Goal: Task Accomplishment & Management: Use online tool/utility

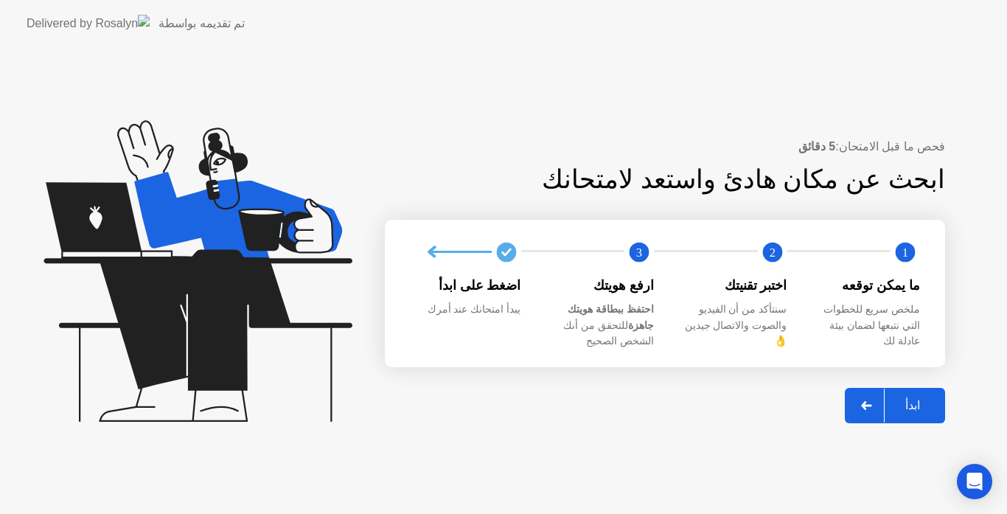
click at [911, 398] on div "ابدأ" at bounding box center [912, 405] width 56 height 14
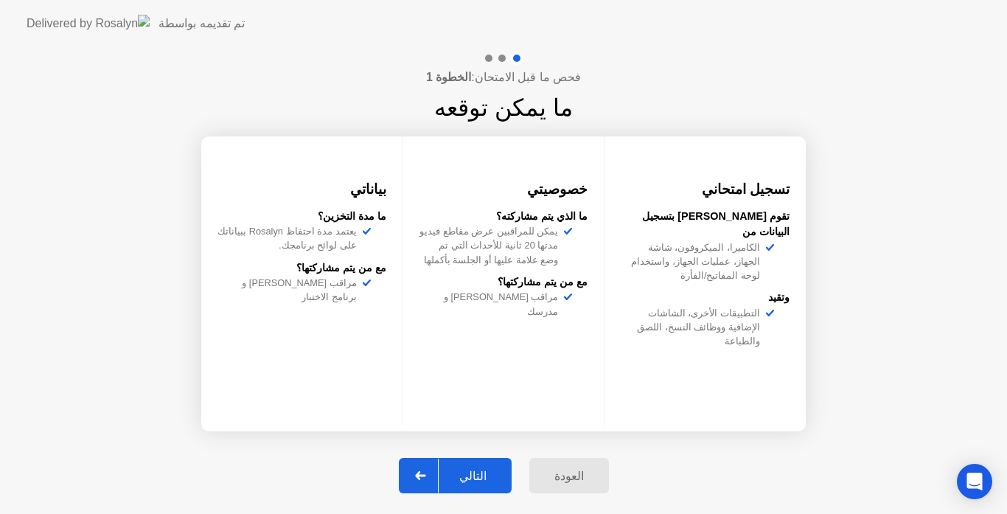
click at [483, 465] on button "التالي" at bounding box center [455, 475] width 113 height 35
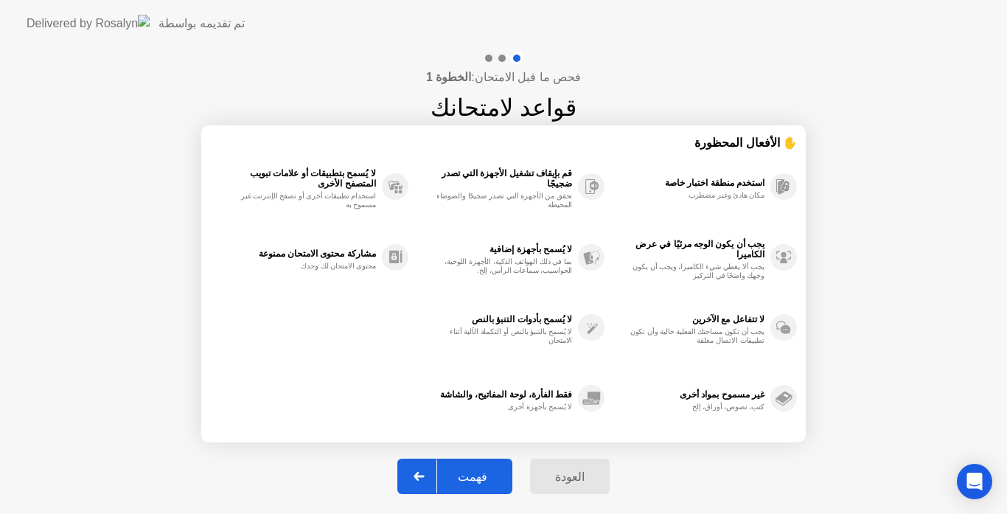
click at [478, 464] on button "فهمت" at bounding box center [454, 475] width 115 height 35
select select "Available cameras"
select select "Available speakers"
select select "Available microphones"
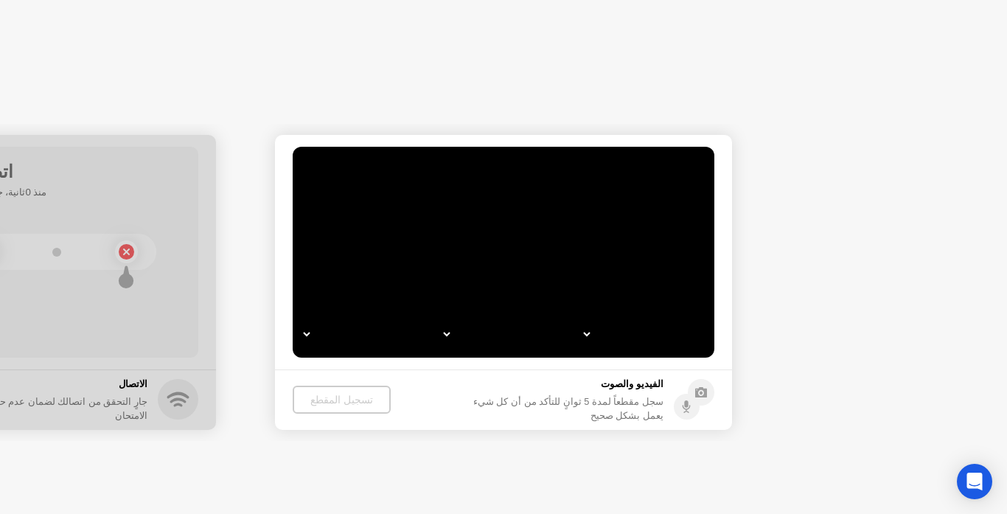
select select "**********"
select select "*******"
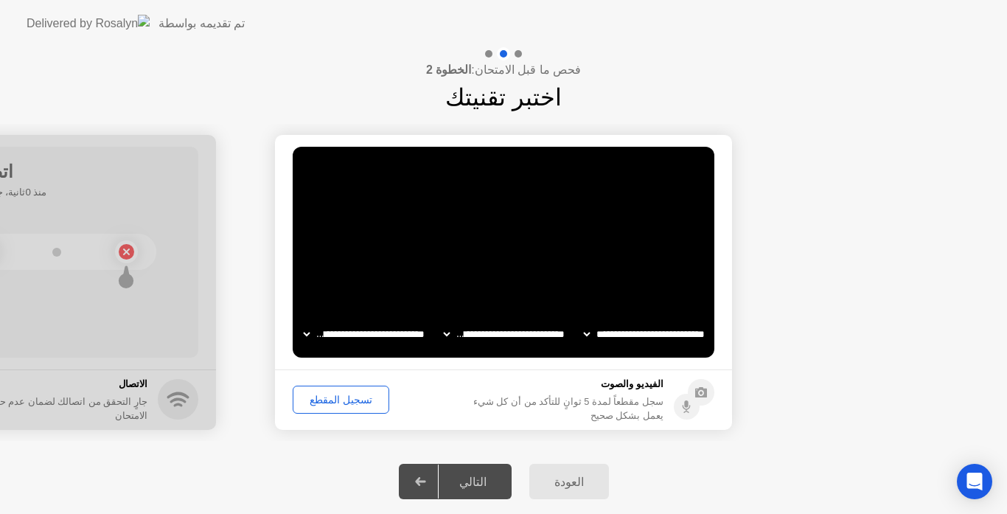
click at [475, 480] on div "التالي" at bounding box center [473, 482] width 69 height 14
click at [329, 402] on div "تسجيل المقطع" at bounding box center [341, 400] width 86 height 12
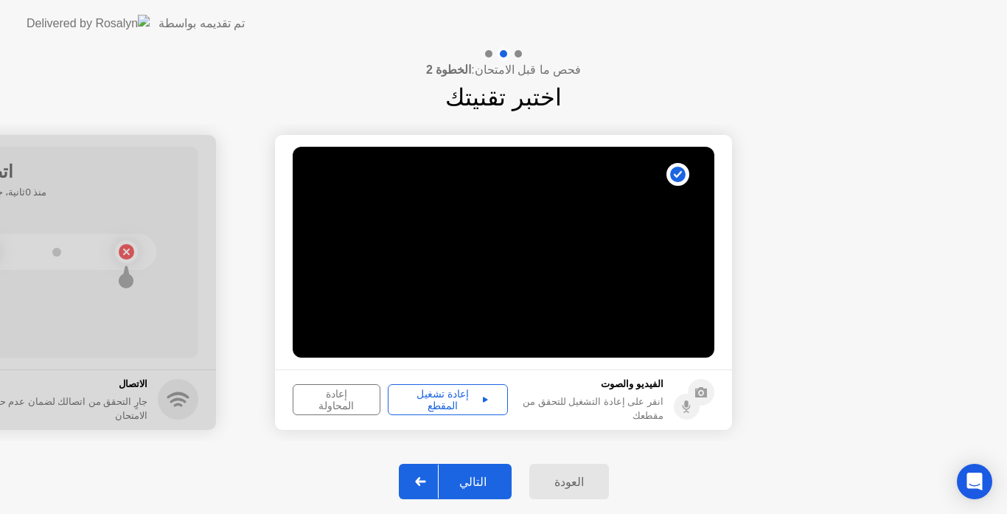
click at [334, 397] on div "إعادة المحاولة" at bounding box center [336, 400] width 77 height 24
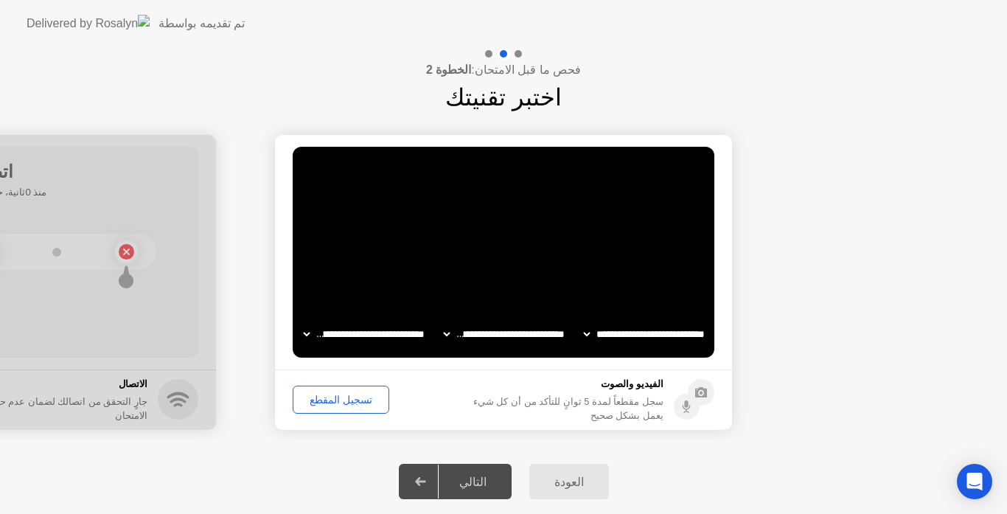
click at [338, 394] on div "تسجيل المقطع" at bounding box center [341, 400] width 86 height 12
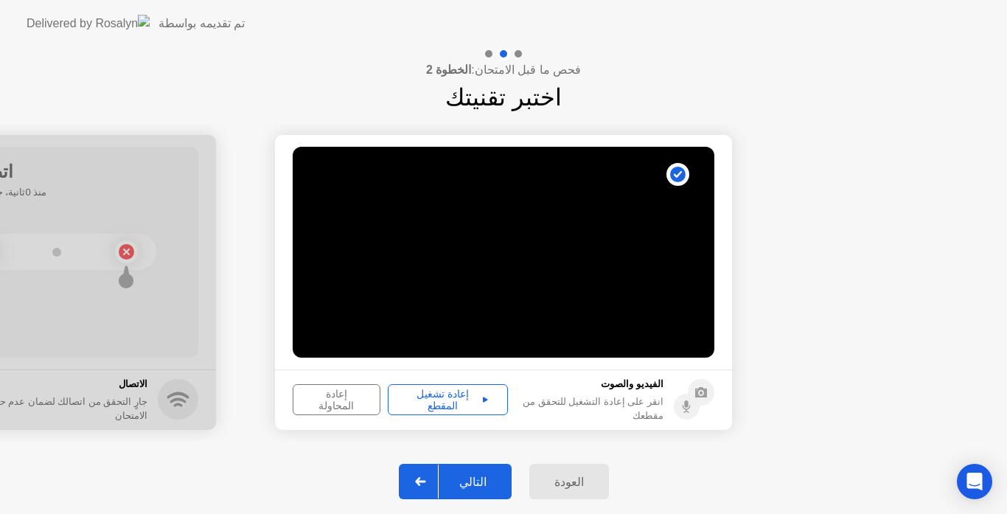
click at [483, 398] on icon at bounding box center [485, 399] width 5 height 5
click at [352, 397] on div "إعادة المحاولة" at bounding box center [336, 400] width 77 height 24
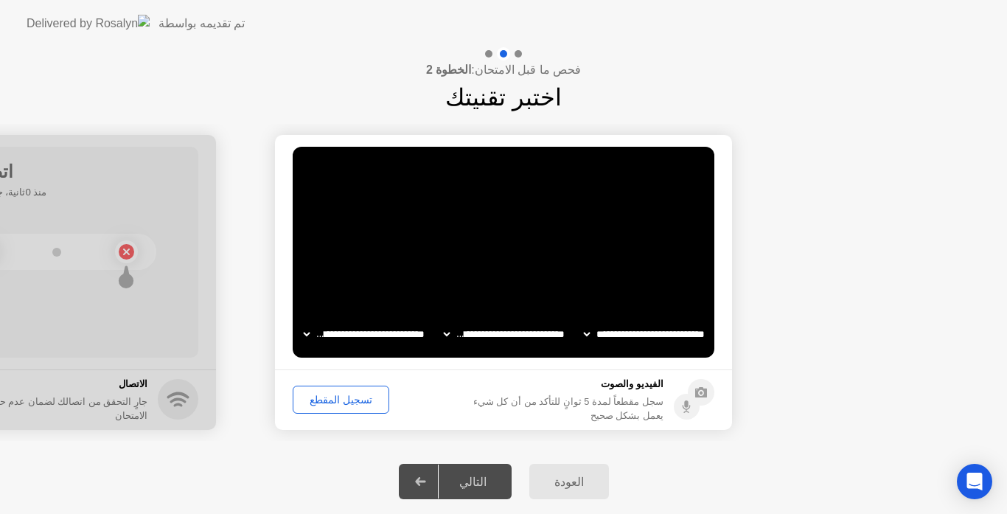
click at [331, 397] on div "تسجيل المقطع" at bounding box center [341, 400] width 86 height 12
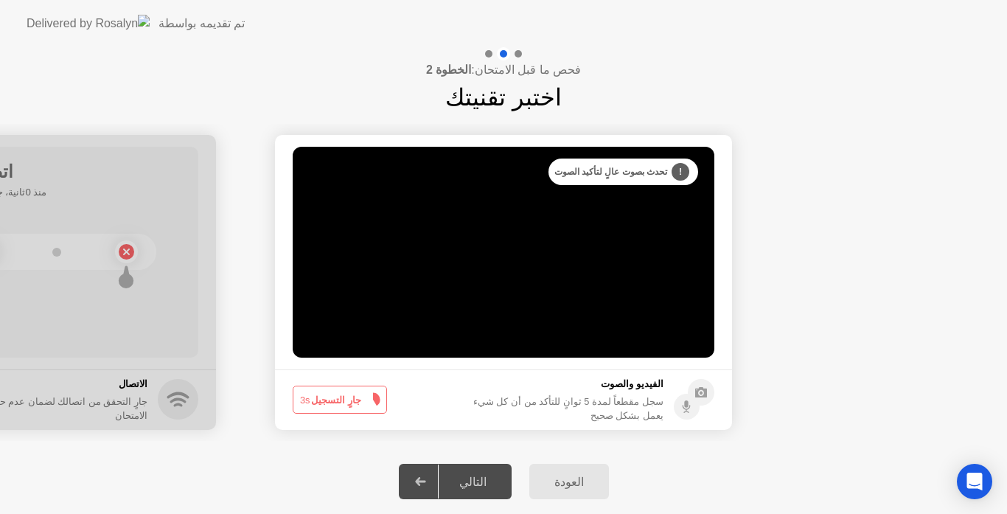
click at [336, 401] on button "جارٍ التسجيل 3s" at bounding box center [340, 399] width 94 height 28
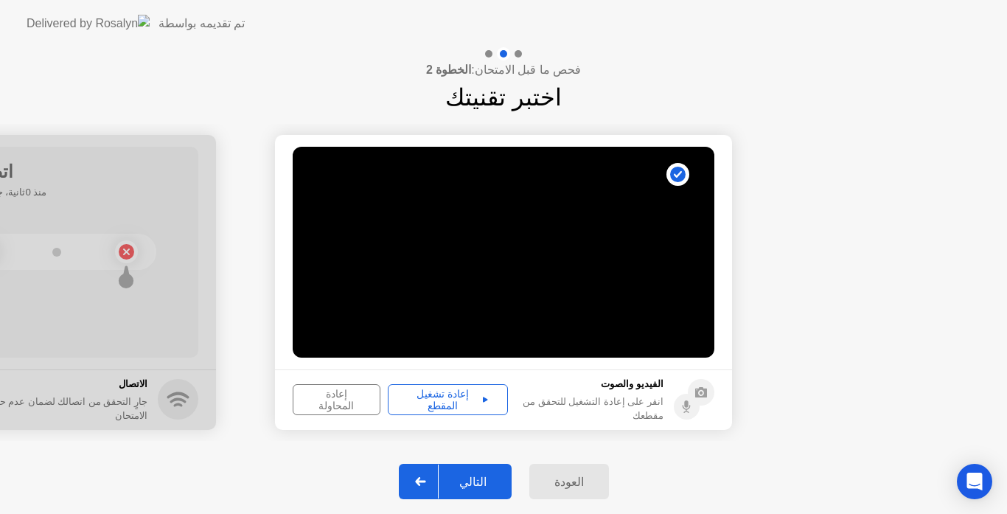
click at [355, 405] on div "إعادة المحاولة" at bounding box center [336, 400] width 77 height 24
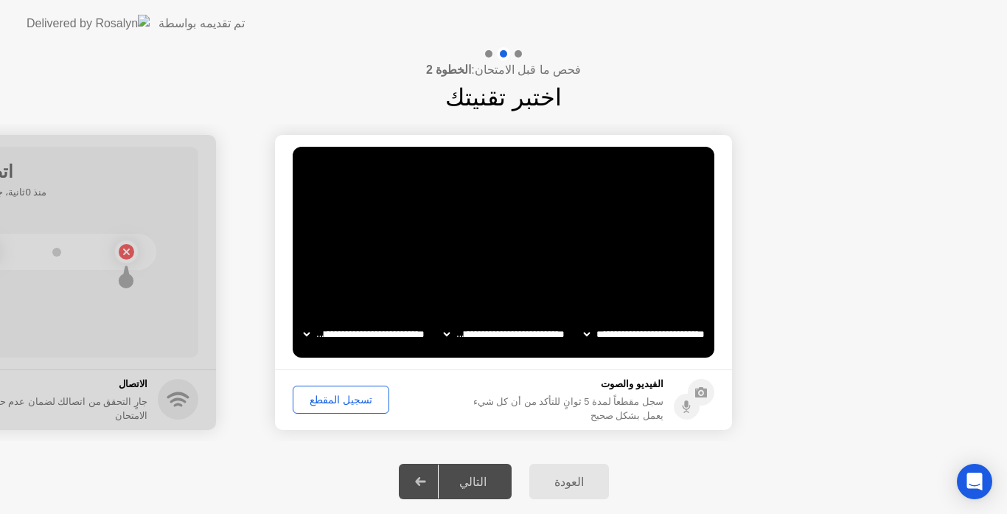
click at [339, 394] on div "تسجيل المقطع" at bounding box center [341, 400] width 86 height 12
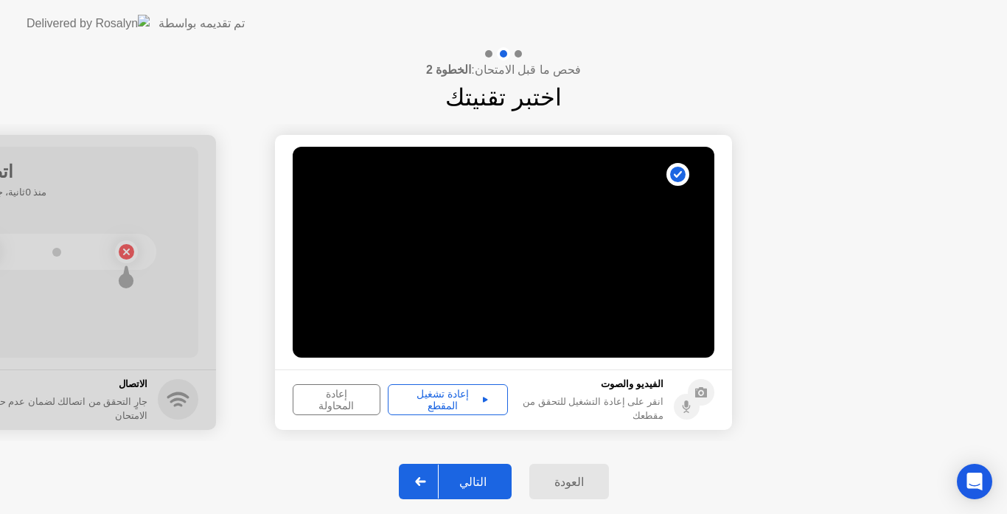
click at [460, 397] on div "إعادة تشغيل المقطع" at bounding box center [448, 400] width 110 height 24
click at [492, 478] on div "التالي" at bounding box center [473, 482] width 69 height 14
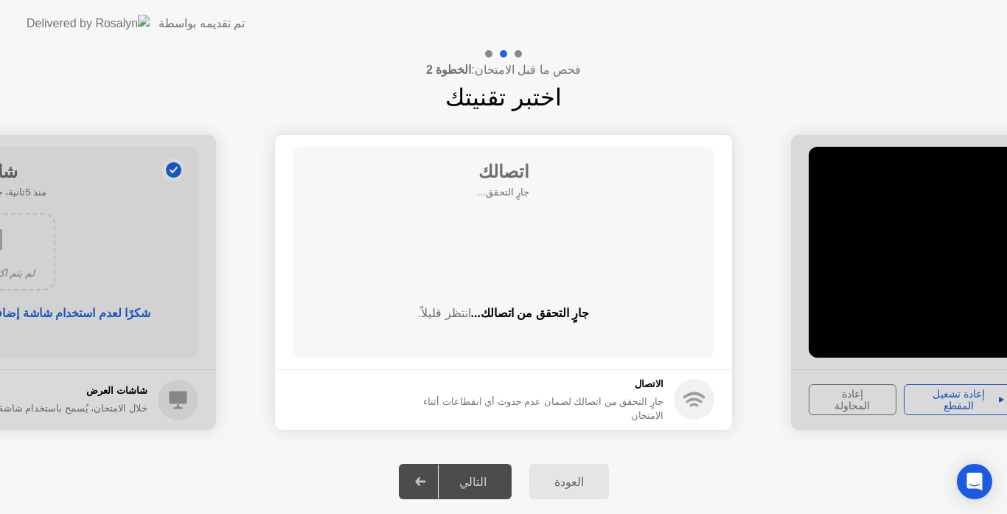
click at [474, 475] on div "التالي" at bounding box center [473, 482] width 69 height 14
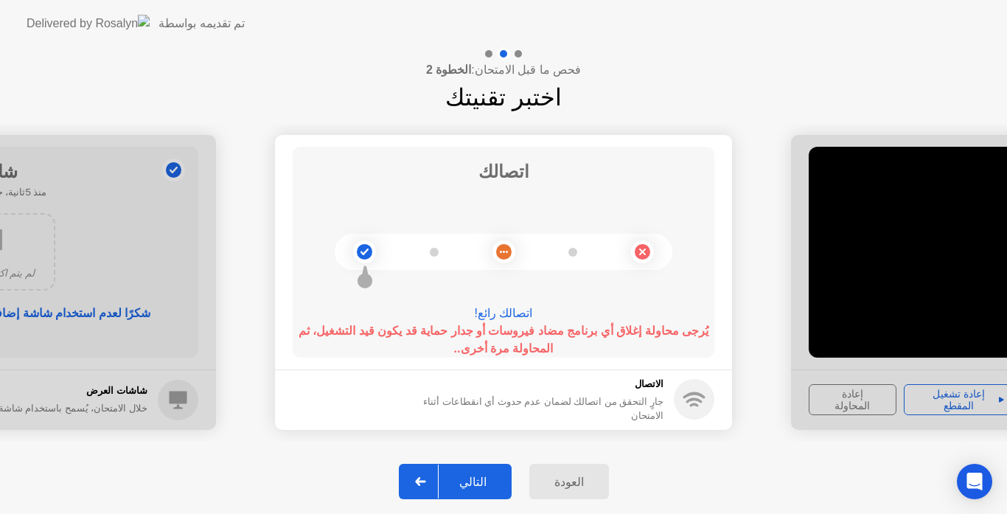
click at [482, 486] on div "التالي" at bounding box center [473, 482] width 69 height 14
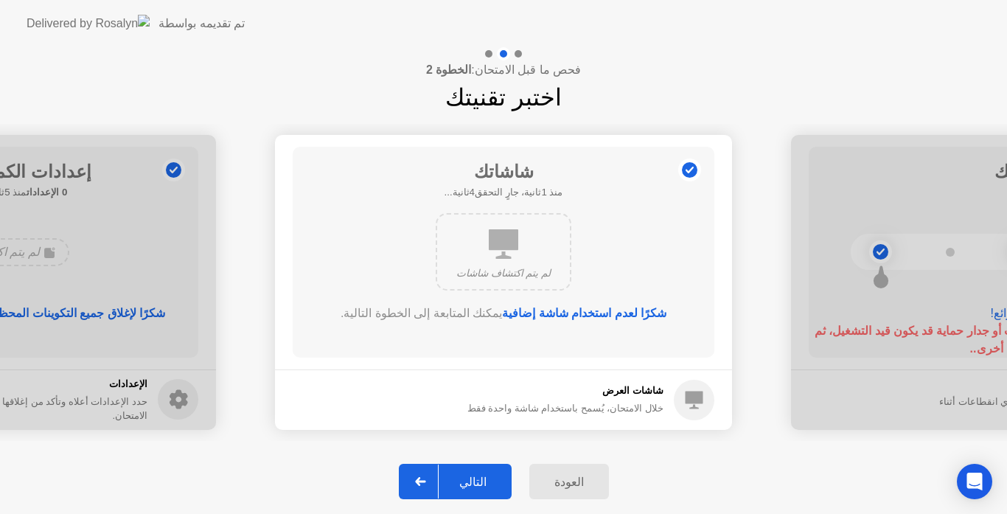
click at [474, 476] on div "التالي" at bounding box center [473, 482] width 69 height 14
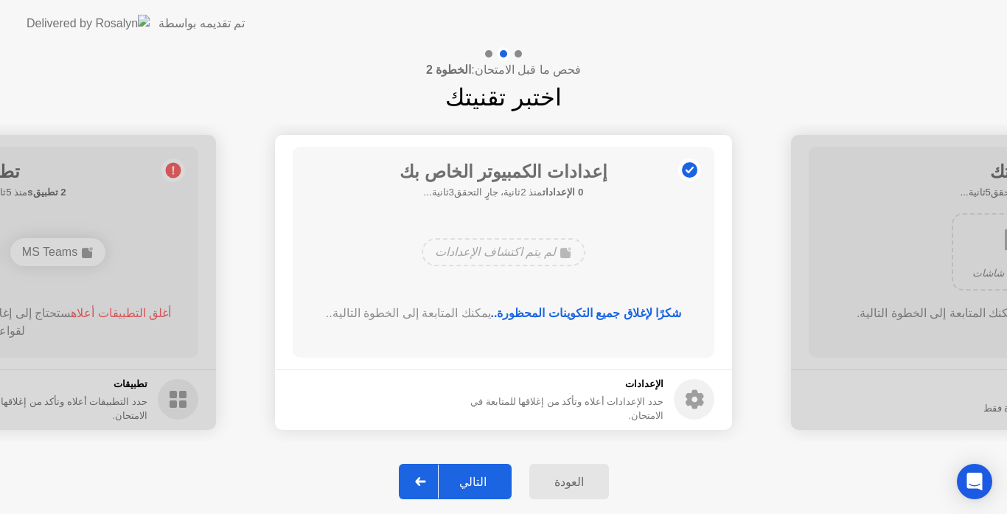
click at [474, 476] on div "التالي" at bounding box center [473, 482] width 69 height 14
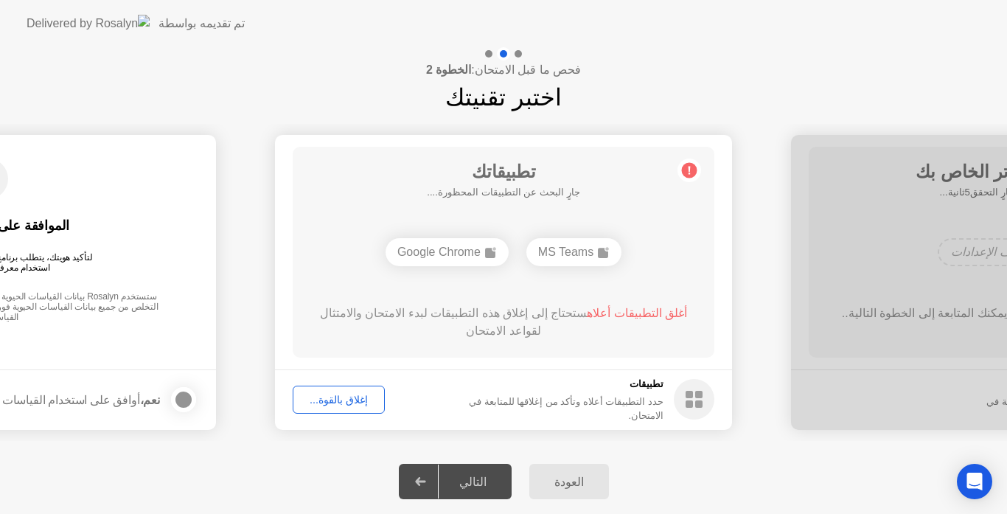
click at [474, 476] on div "التالي" at bounding box center [473, 482] width 69 height 14
click at [332, 402] on div "إغلاق بالقوة..." at bounding box center [339, 400] width 82 height 12
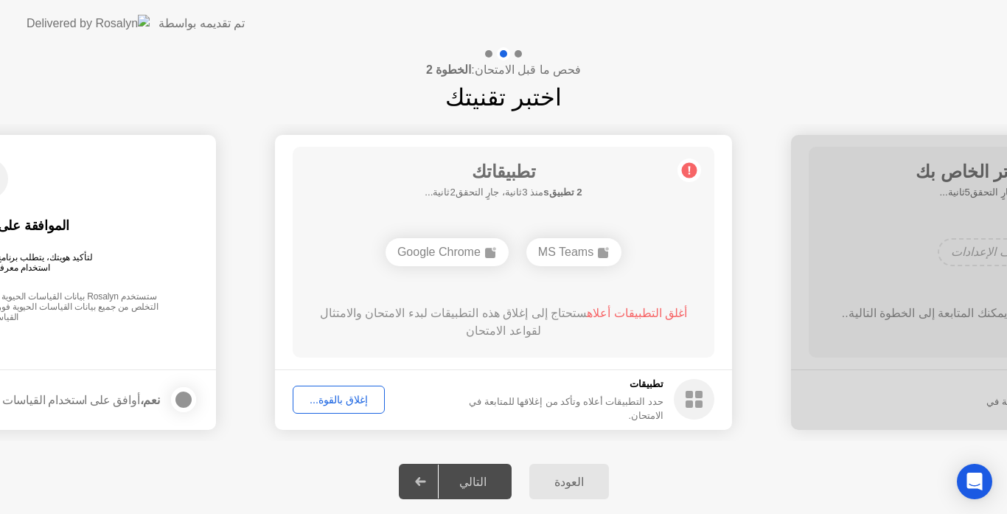
click at [478, 486] on div "التالي" at bounding box center [473, 482] width 69 height 14
click at [341, 404] on div "إغلاق بالقوة..." at bounding box center [339, 400] width 82 height 12
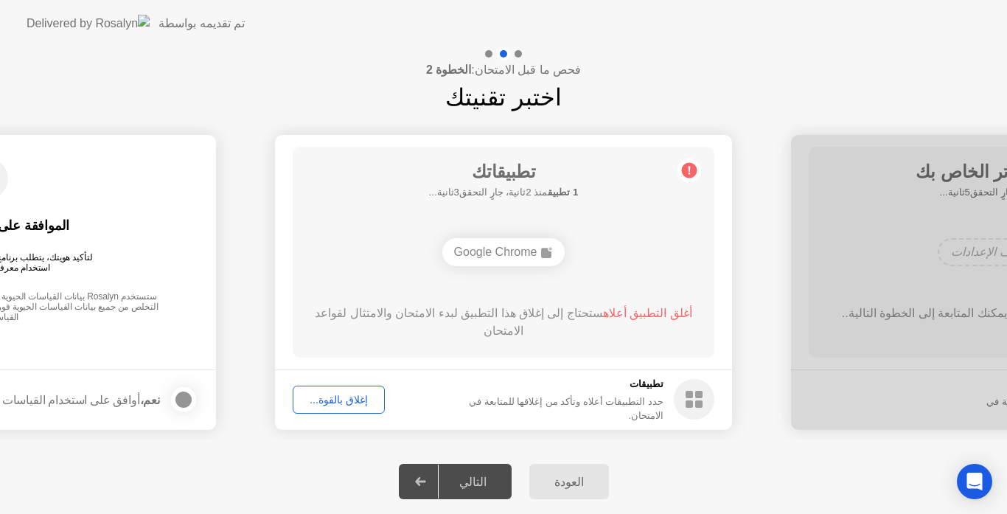
click at [327, 394] on div "إغلاق بالقوة..." at bounding box center [339, 400] width 82 height 12
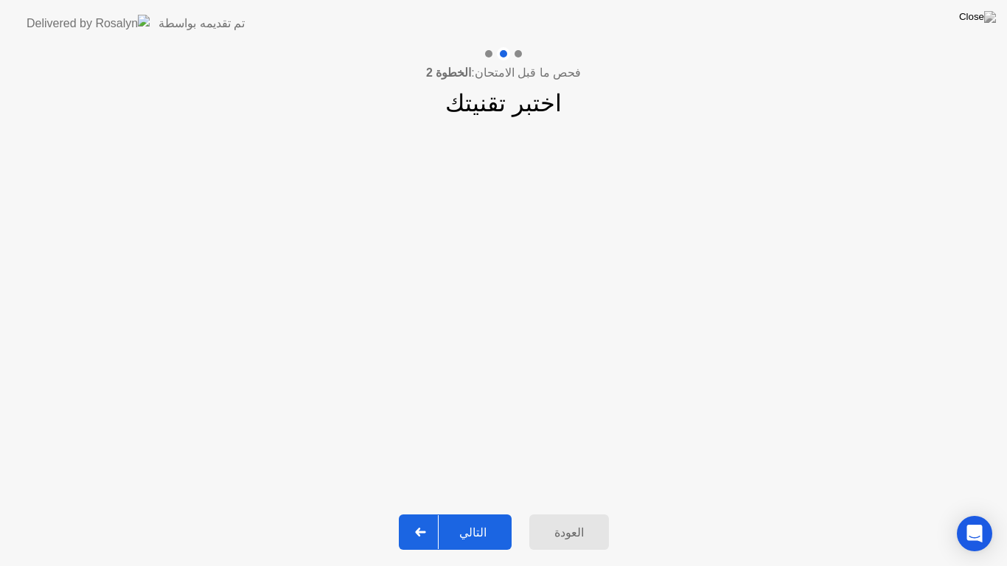
click at [479, 513] on div "التالي" at bounding box center [473, 533] width 69 height 14
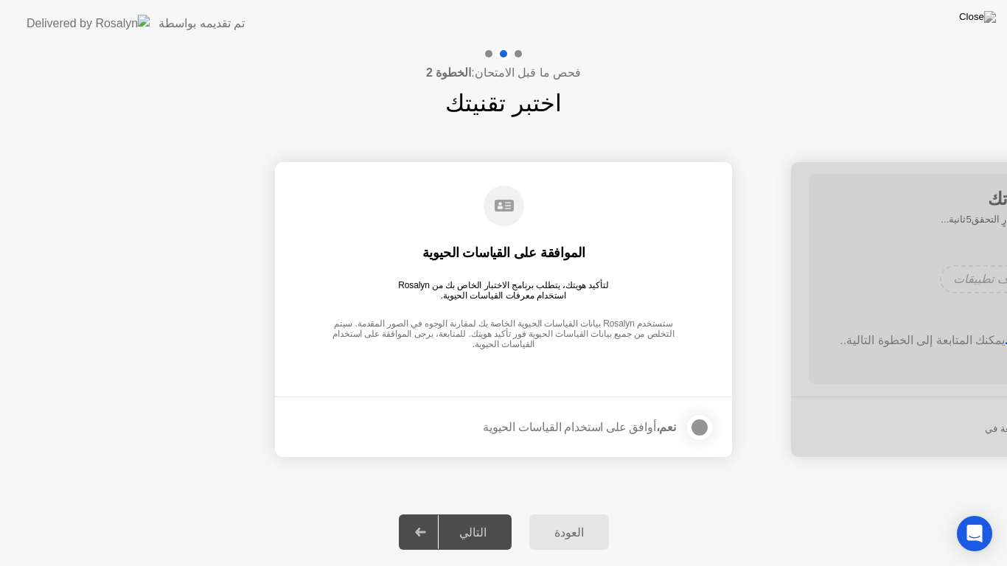
click at [479, 513] on div "التالي" at bounding box center [473, 533] width 69 height 14
click at [697, 425] on div at bounding box center [700, 428] width 18 height 18
click at [477, 513] on div "التالي" at bounding box center [473, 533] width 69 height 14
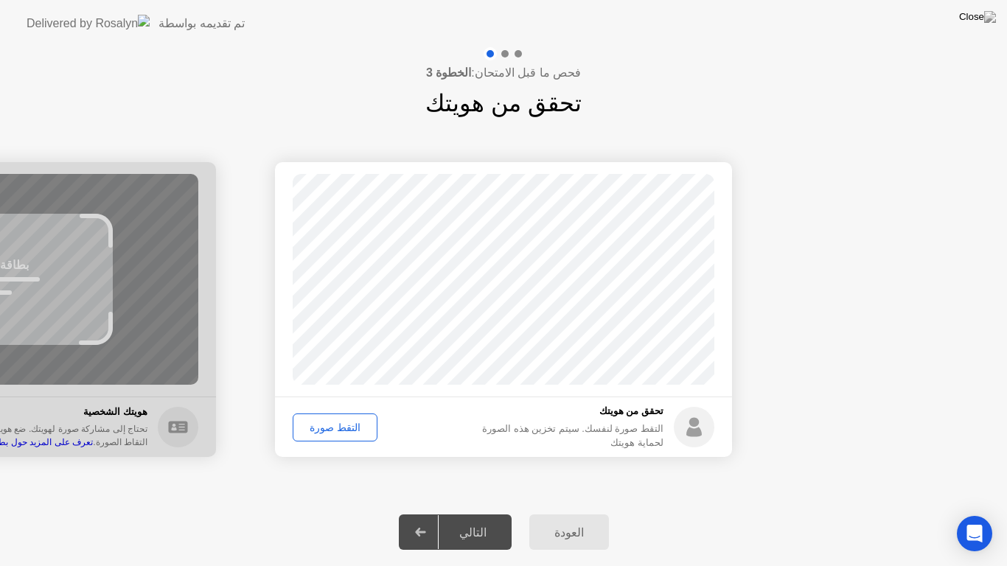
click at [334, 433] on div "التقط صورة" at bounding box center [335, 428] width 74 height 12
click at [478, 513] on div "التالي" at bounding box center [473, 533] width 69 height 14
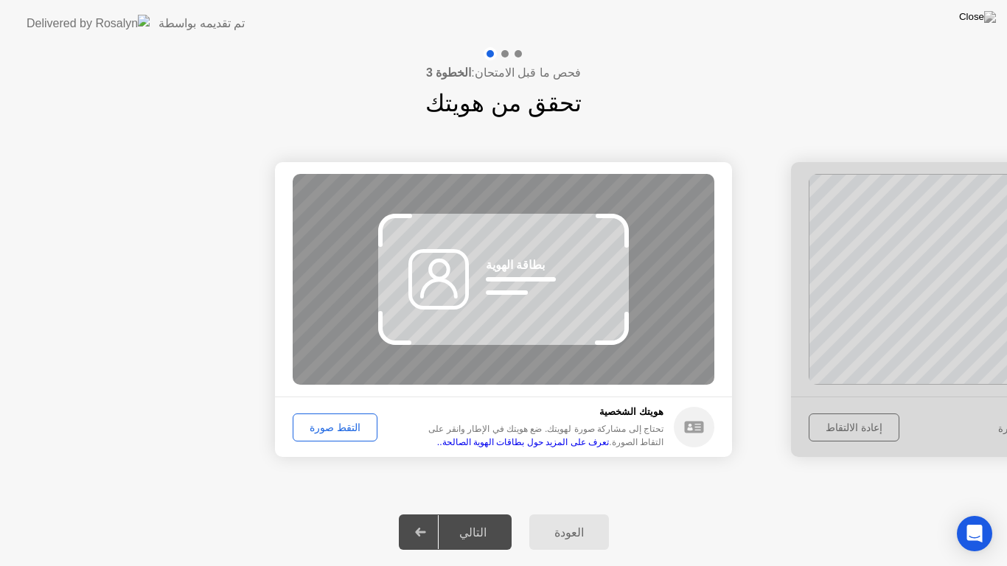
click at [480, 513] on div "التالي" at bounding box center [473, 533] width 69 height 14
click at [330, 422] on div "التقط صورة" at bounding box center [335, 428] width 74 height 12
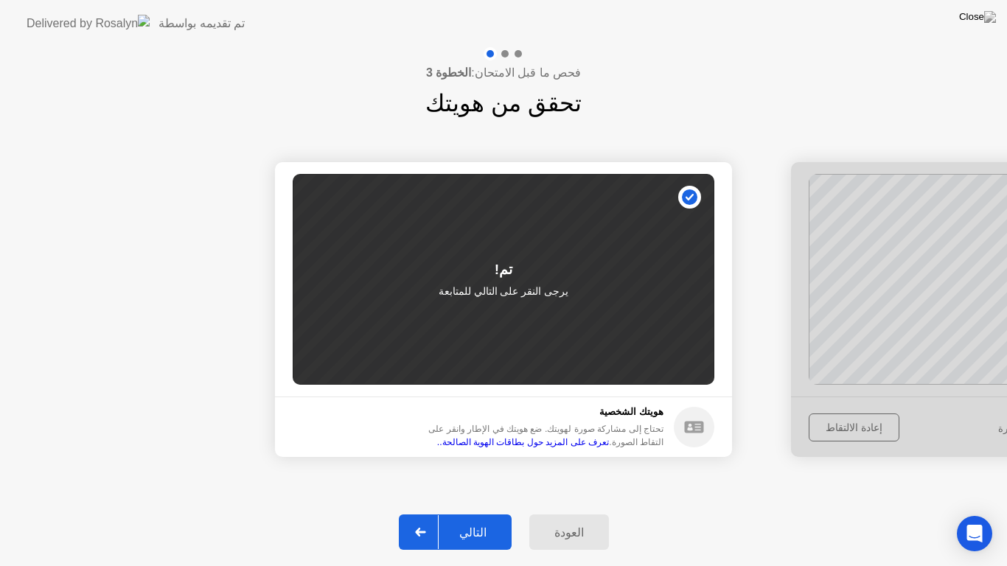
click at [467, 513] on div "التالي" at bounding box center [473, 533] width 69 height 14
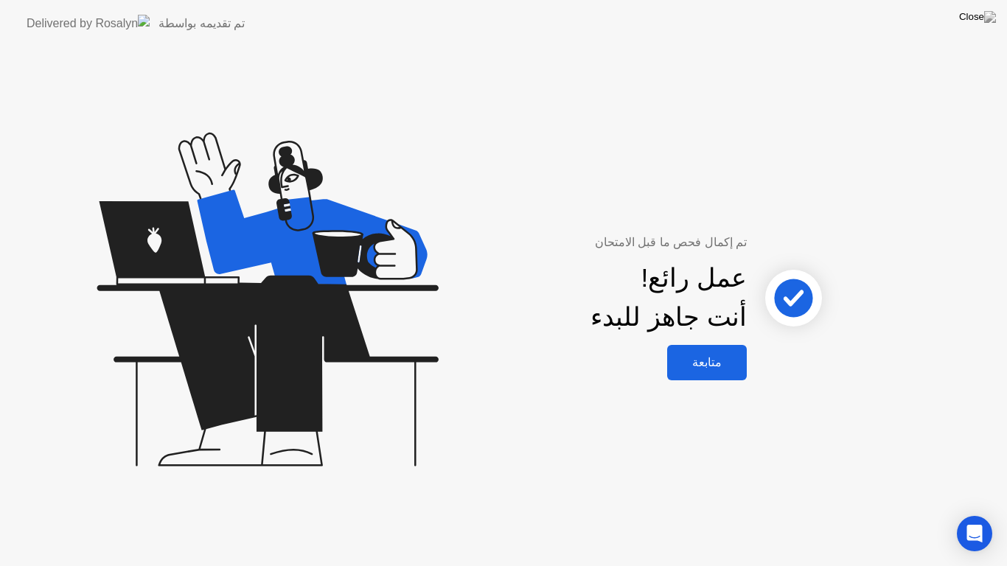
click at [728, 372] on button "متابعة" at bounding box center [707, 362] width 80 height 35
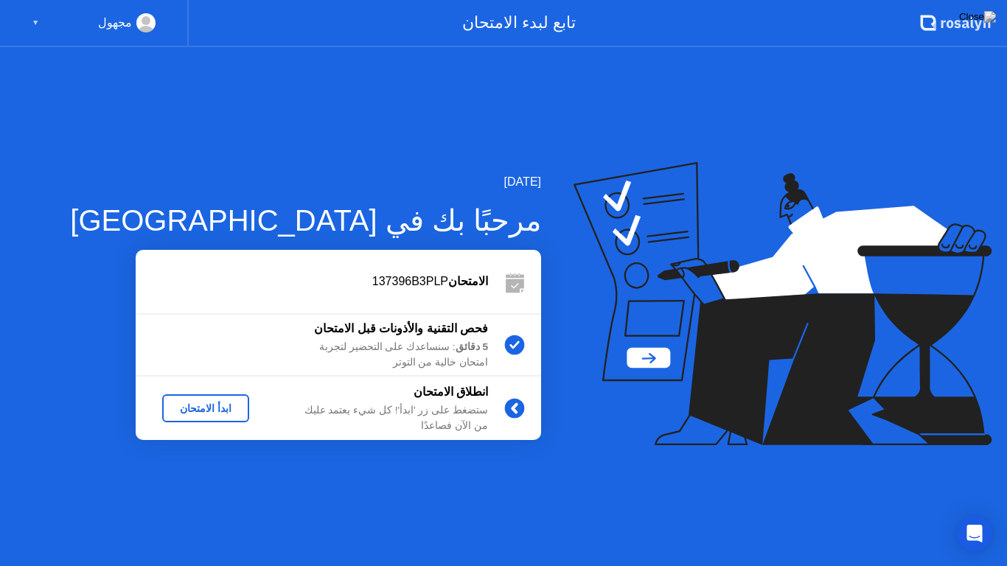
click at [205, 411] on div "ابدأ الامتحان" at bounding box center [205, 408] width 75 height 12
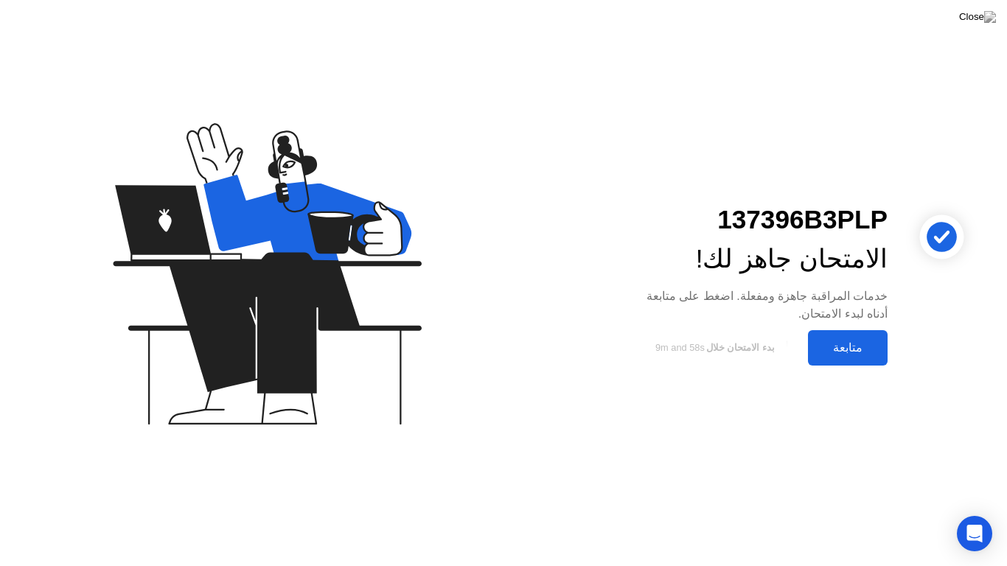
click at [872, 344] on div "متابعة" at bounding box center [847, 348] width 71 height 14
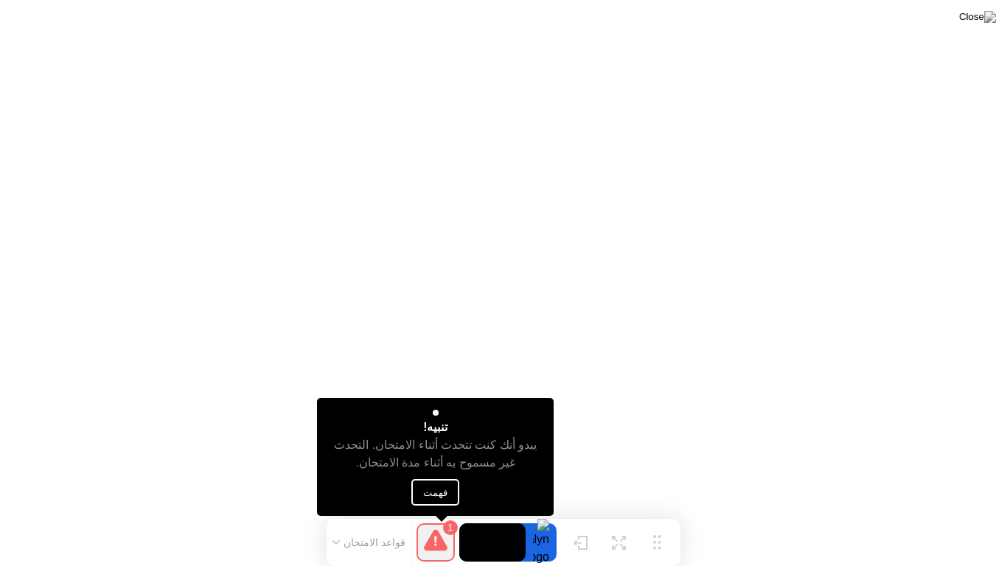
click at [441, 486] on button "فهمت" at bounding box center [436, 492] width 48 height 27
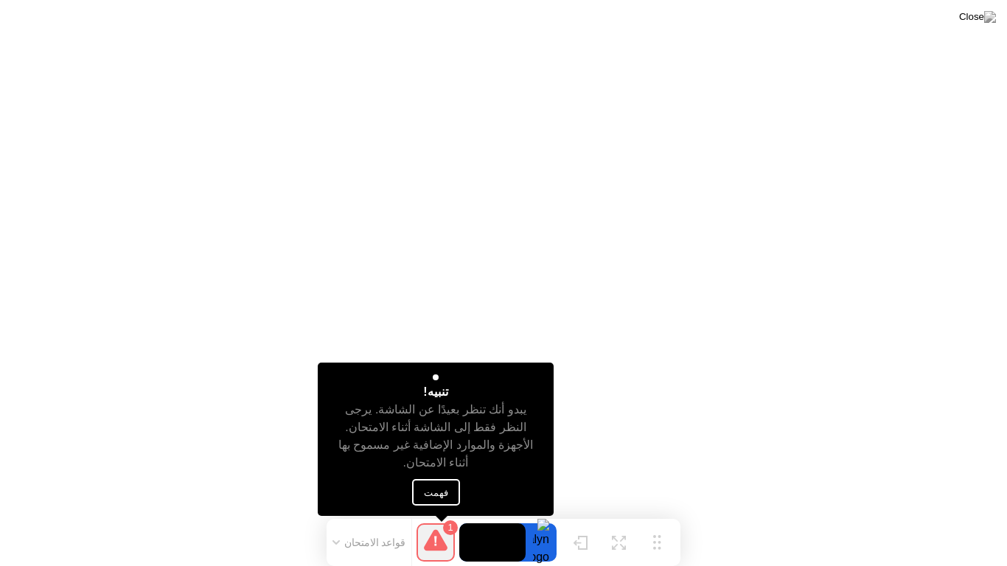
click at [426, 483] on button "فهمت" at bounding box center [436, 492] width 48 height 27
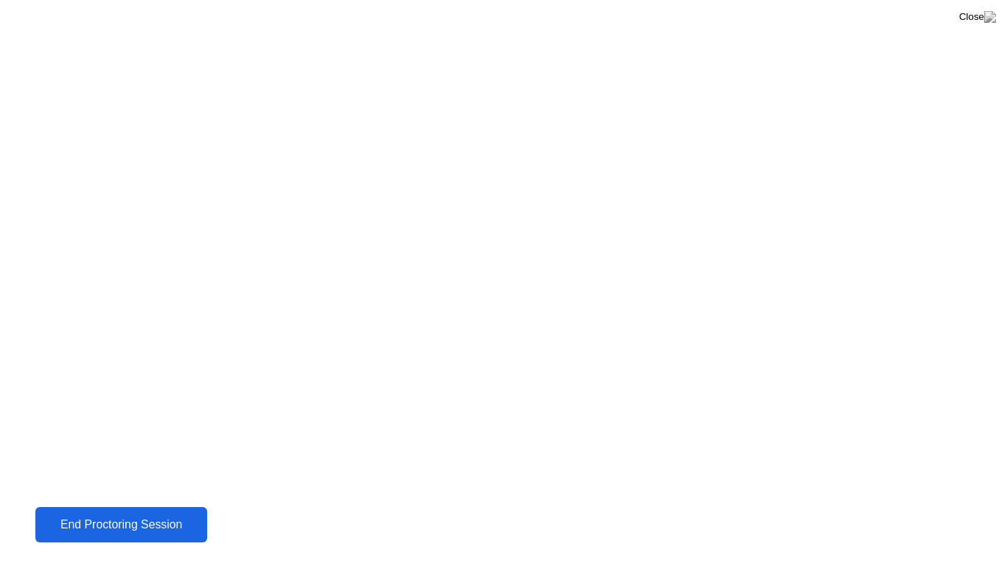
click at [111, 513] on div "End Proctoring Session" at bounding box center [121, 524] width 163 height 13
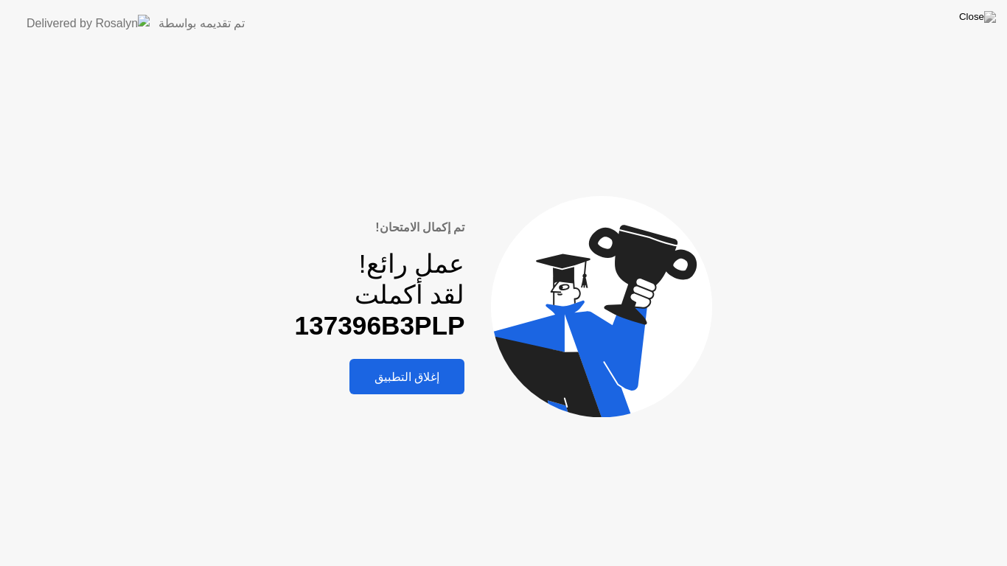
click at [413, 384] on div "إغلاق التطبيق" at bounding box center [407, 377] width 106 height 14
